Goal: Task Accomplishment & Management: Complete application form

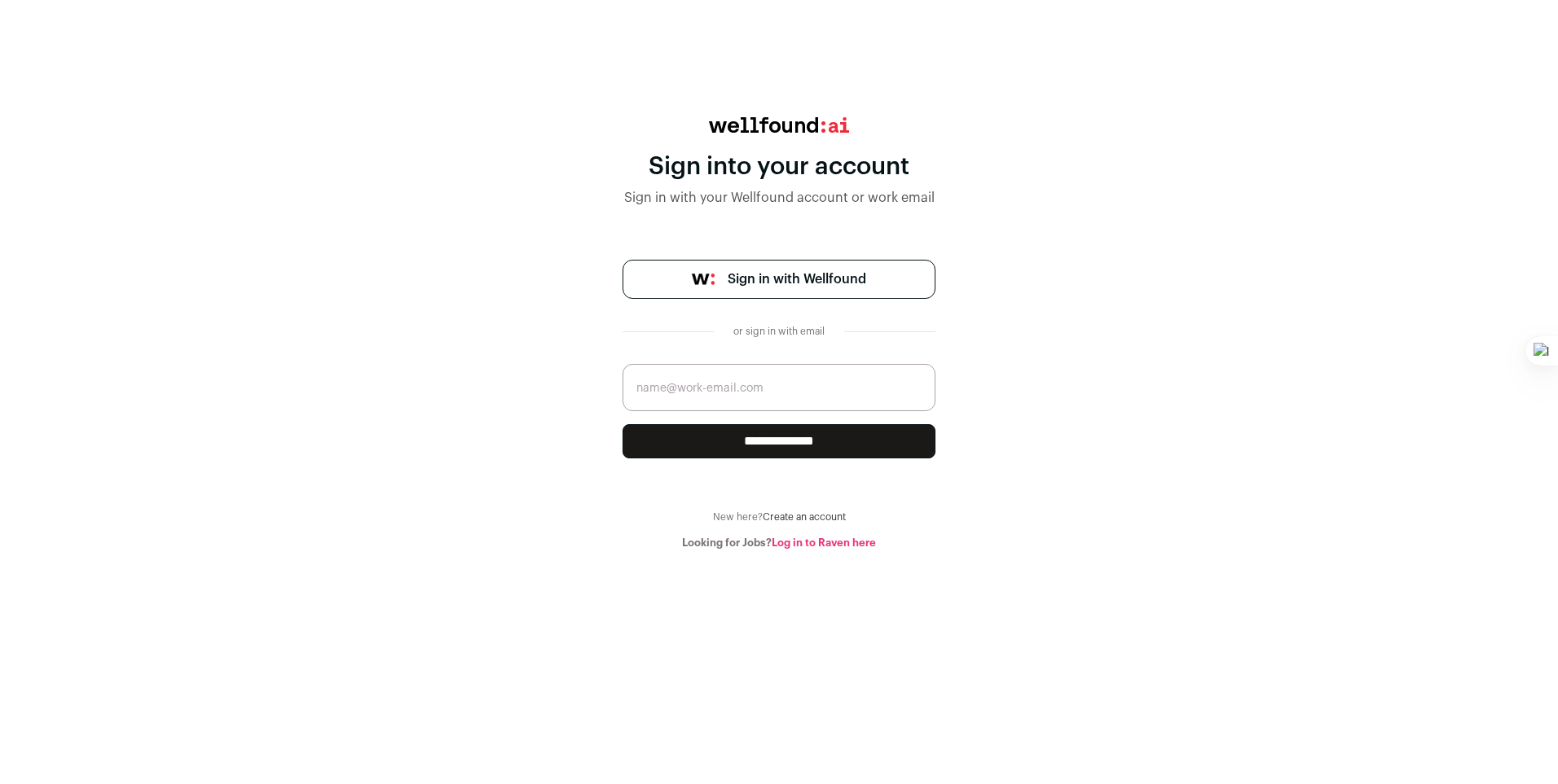
click at [682, 379] on input "email" at bounding box center [779, 387] width 313 height 47
type input "[EMAIL_ADDRESS][DOMAIN_NAME]"
click at [739, 449] on input "**********" at bounding box center [779, 441] width 313 height 34
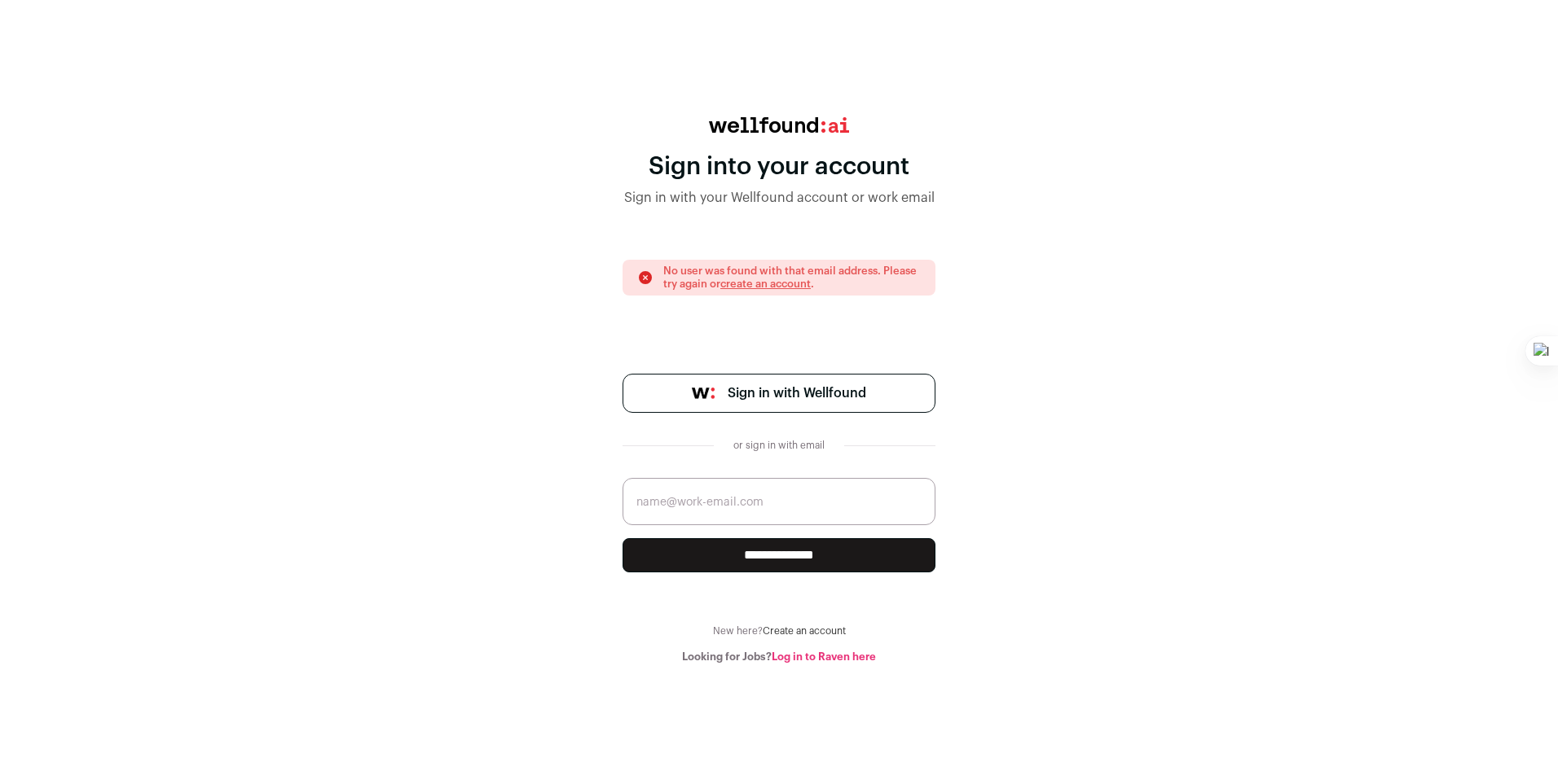
click at [771, 288] on link "create an account" at bounding box center [765, 284] width 90 height 11
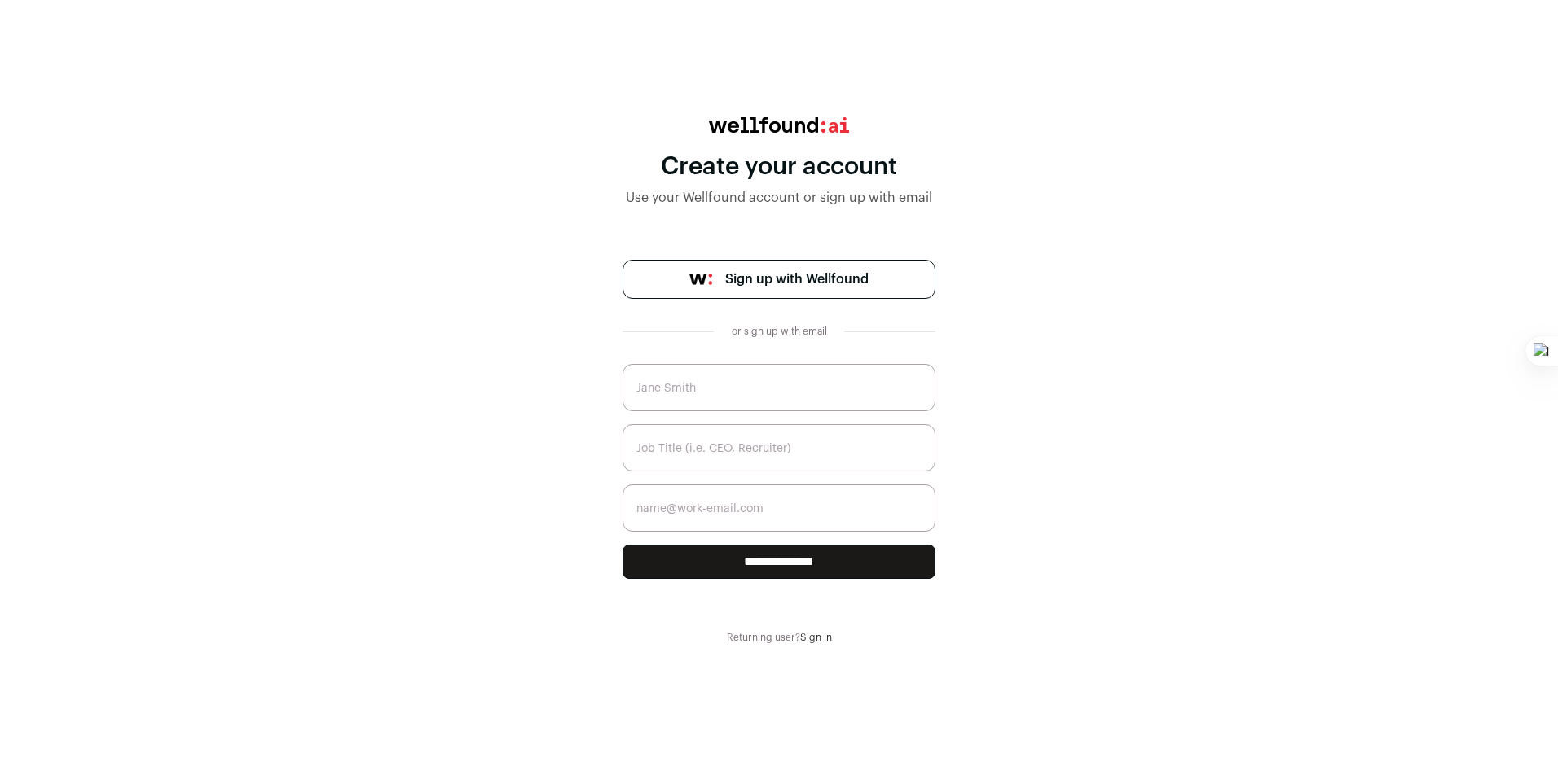
click at [793, 410] on input "text" at bounding box center [779, 387] width 313 height 47
type input "[PERSON_NAME]"
type input "[EMAIL_ADDRESS][DOMAIN_NAME]"
click at [776, 456] on input "text" at bounding box center [779, 447] width 313 height 47
click at [782, 438] on input "text" at bounding box center [779, 447] width 313 height 47
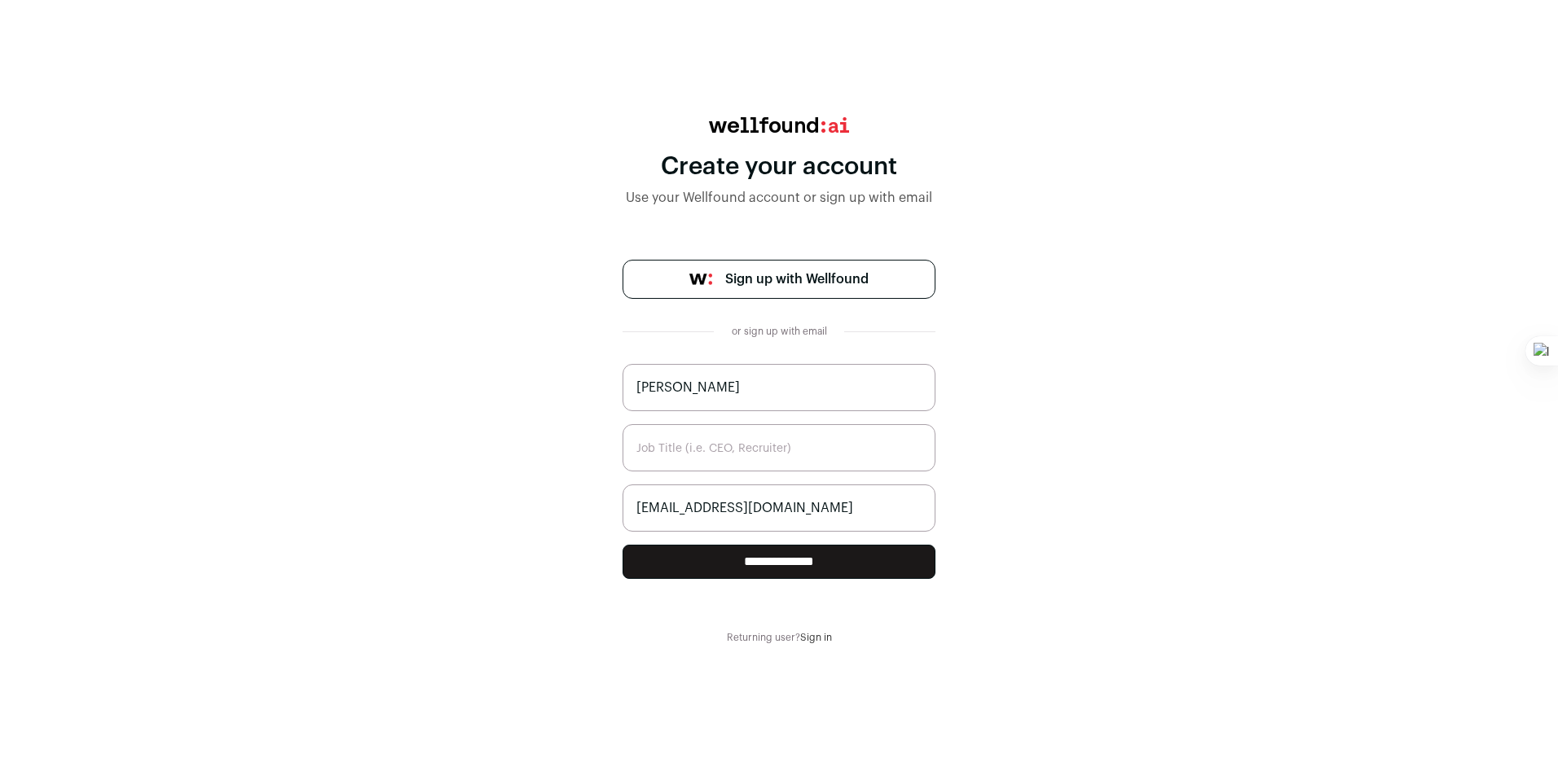
type input "R"
type input "Recruiter"
drag, startPoint x: 1212, startPoint y: 580, endPoint x: 992, endPoint y: 505, distance: 232.4
click at [1210, 580] on div "**********" at bounding box center [779, 381] width 1558 height 527
click at [804, 567] on input "**********" at bounding box center [779, 562] width 313 height 34
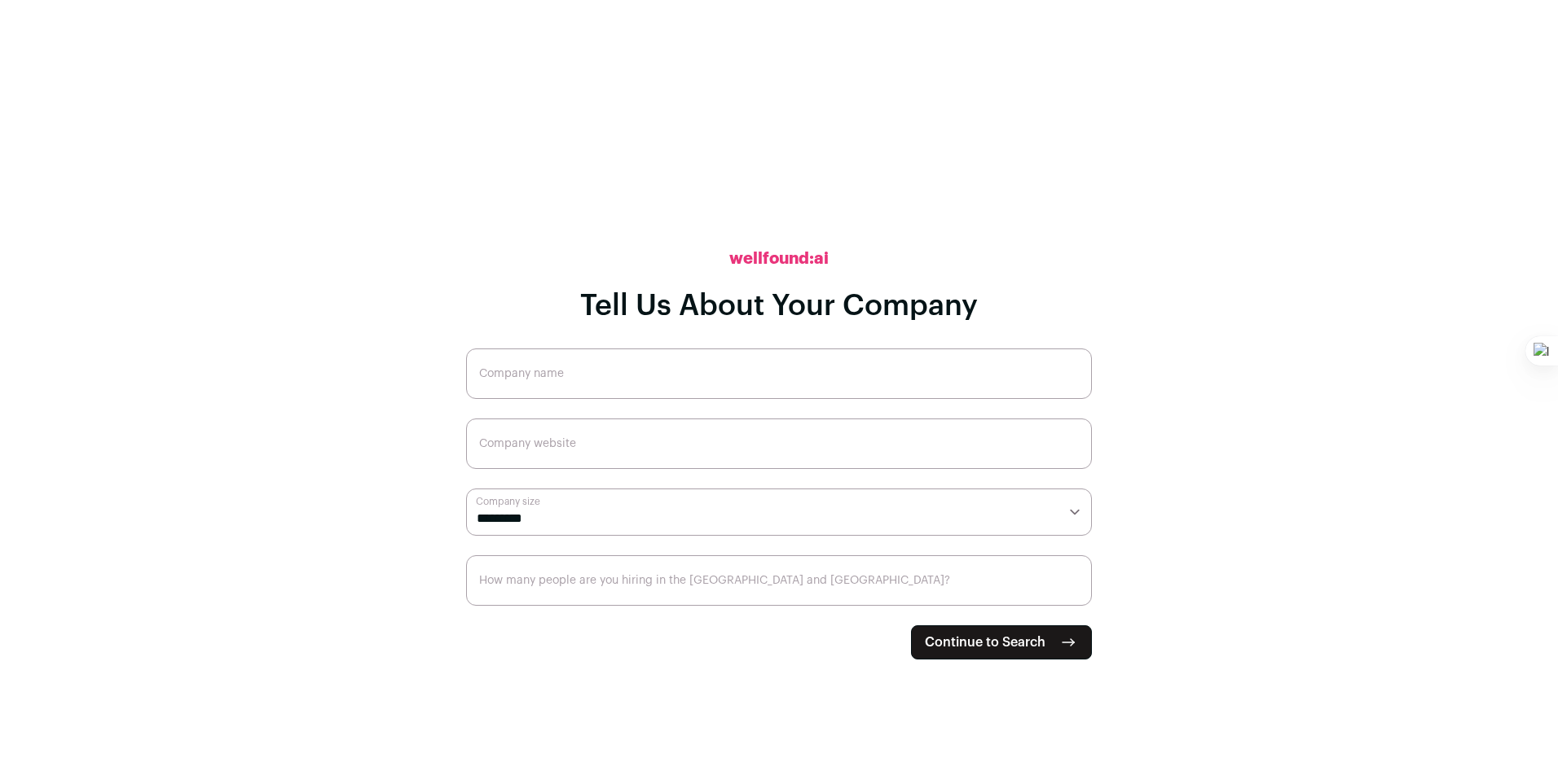
click at [662, 373] on input "Company name" at bounding box center [778, 374] width 626 height 51
type input "Smart Tech Innovation"
click at [574, 443] on input "Company website" at bounding box center [778, 444] width 626 height 51
click at [672, 517] on select "**********" at bounding box center [778, 512] width 626 height 47
select select "*"
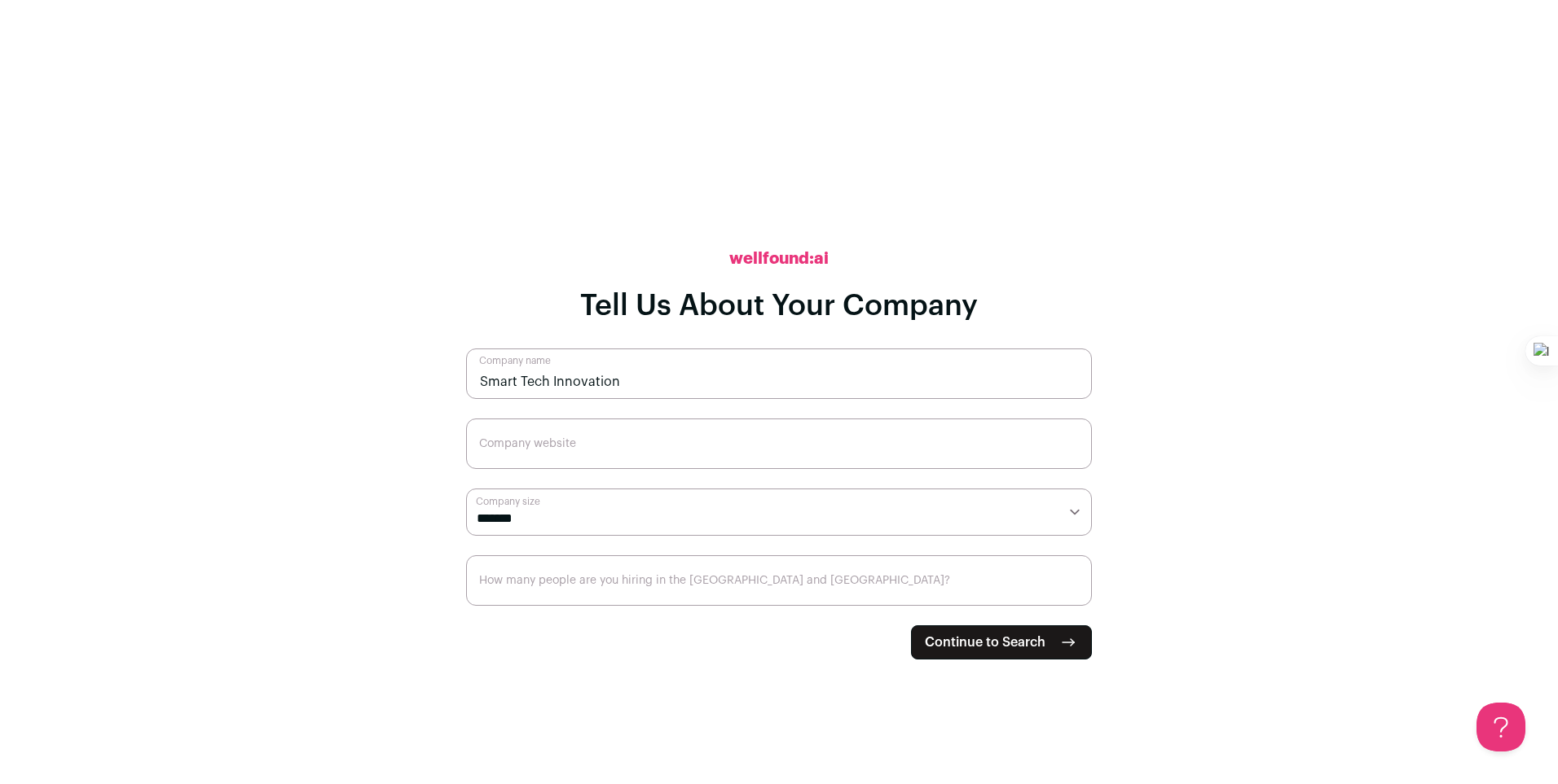
click at [466, 489] on select "**********" at bounding box center [778, 512] width 626 height 47
click at [883, 590] on input "How many people are you hiring in the US and Canada?" at bounding box center [778, 581] width 626 height 51
click at [884, 590] on input "How many people are you hiring in the US and Canada?" at bounding box center [778, 581] width 626 height 51
click at [1047, 636] on button "Continue to Search" at bounding box center [1001, 642] width 181 height 34
type input "Nill"
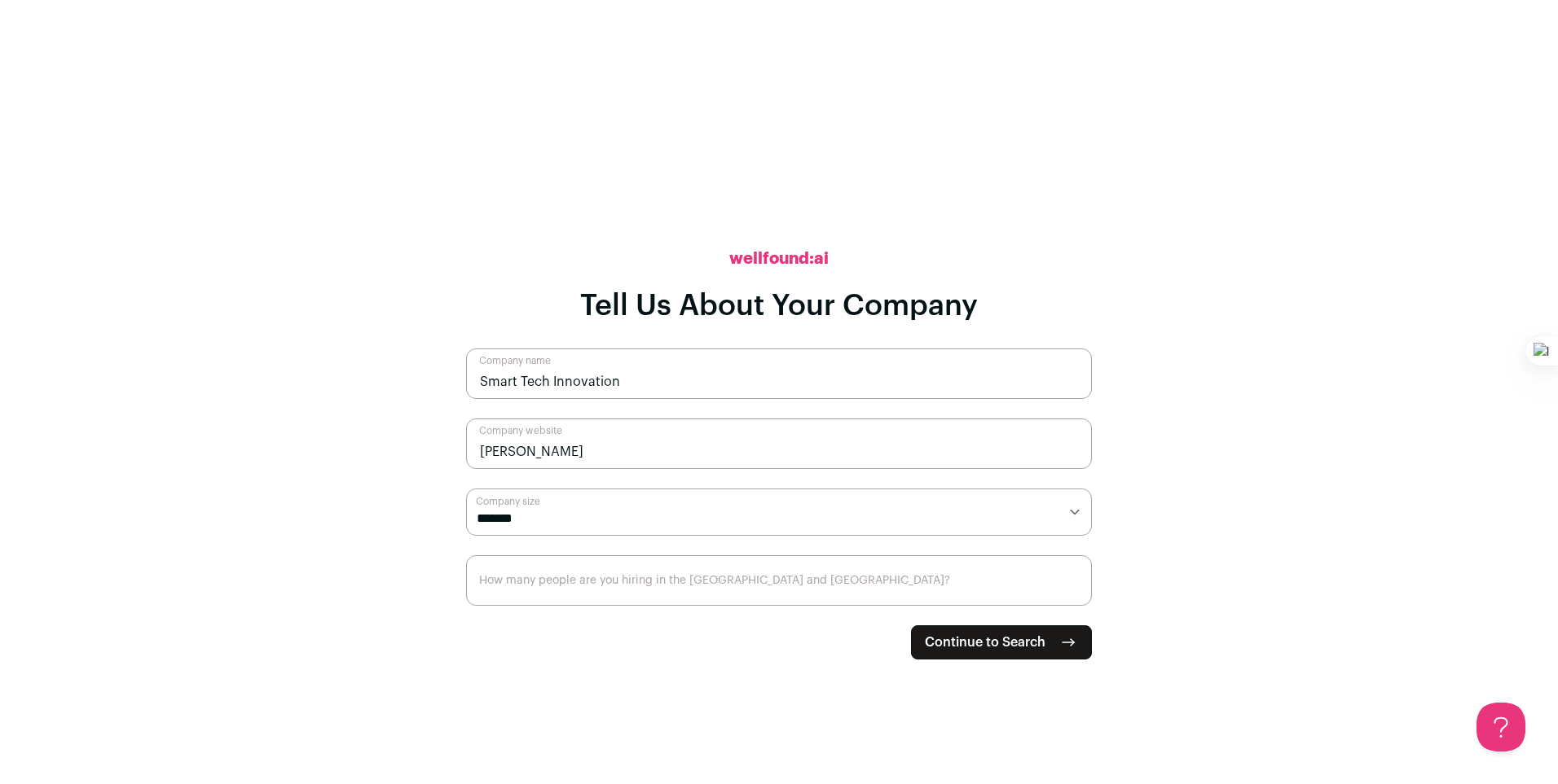
click at [736, 590] on input "How many people are you hiring in the US and Canada?" at bounding box center [778, 581] width 626 height 51
type input "0"
click at [1011, 650] on span "Continue to Search" at bounding box center [985, 642] width 121 height 20
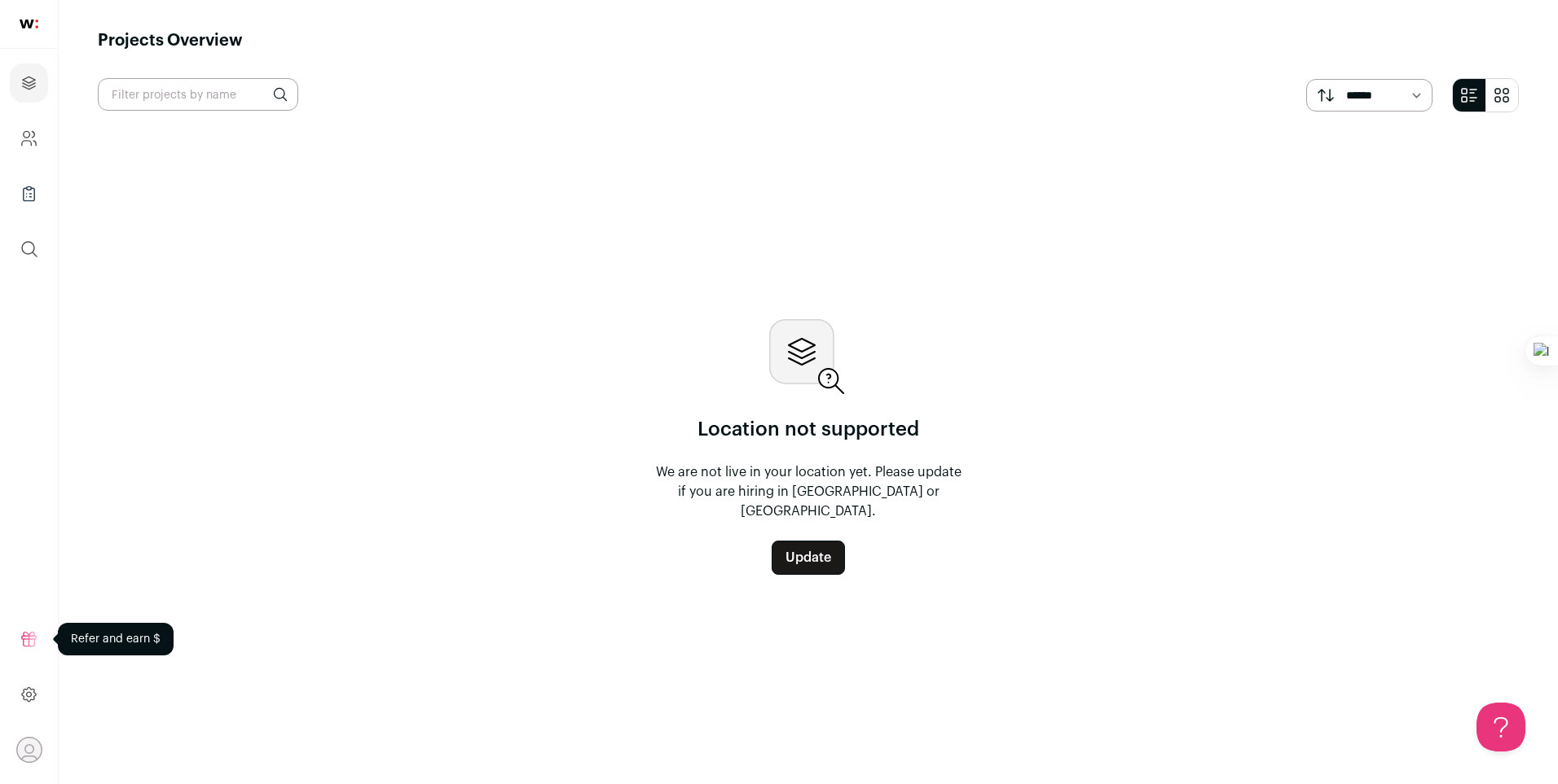
click at [40, 650] on link at bounding box center [29, 639] width 38 height 39
